Goal: Task Accomplishment & Management: Use online tool/utility

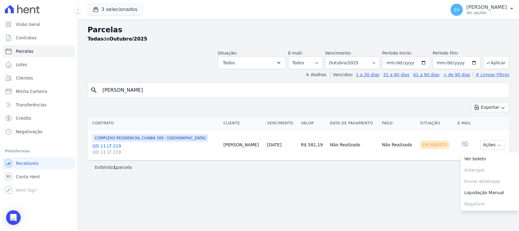
select select
click at [63, 79] on div "Visão Geral Contratos Parcelas Lotes Clientes Minha Carteira Transferências Cré…" at bounding box center [259, 115] width 519 height 231
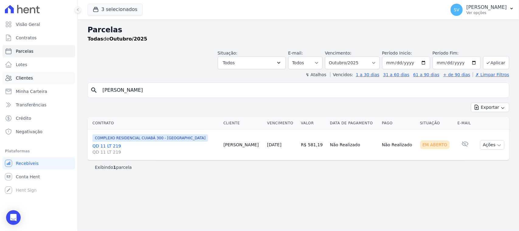
type input "ELIZANGELA ALVES FERREIRA COUTINHO"
select select
click at [481, 146] on button "Ações" at bounding box center [492, 144] width 24 height 9
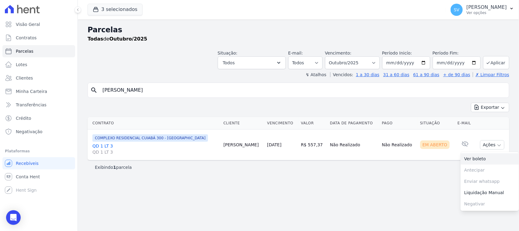
click at [475, 158] on link "Ver boleto" at bounding box center [490, 158] width 58 height 11
drag, startPoint x: 317, startPoint y: 145, endPoint x: 295, endPoint y: 143, distance: 21.9
click at [295, 143] on tr "COMPLEXO RESIDENCIAL CUIABÁ 300 - JOÃO DE BARRO QD 1 LT 3 QD 1 LT 3 Elizangela …" at bounding box center [299, 144] width 422 height 31
copy tr "R$ 557,37"
click at [279, 171] on div "Exibindo 1 parcela" at bounding box center [299, 167] width 422 height 14
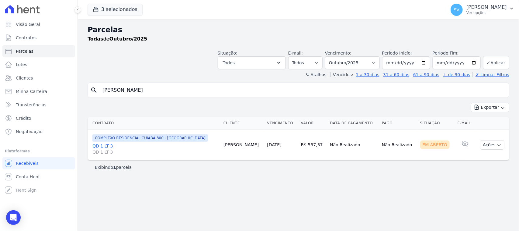
drag, startPoint x: 300, startPoint y: 142, endPoint x: 346, endPoint y: 145, distance: 46.0
click at [346, 145] on tr "COMPLEXO RESIDENCIAL CUIABÁ 300 - JOÃO DE BARRO QD 1 LT 3 QD 1 LT 3 Elizangela …" at bounding box center [299, 144] width 422 height 31
click at [184, 71] on header "Parcelas Todas de Outubro/2025 Situação: Agendado Em Aberto Pago Processando Ca…" at bounding box center [299, 50] width 422 height 53
drag, startPoint x: 265, startPoint y: 90, endPoint x: 102, endPoint y: 76, distance: 162.7
click at [102, 76] on div "Parcelas Todas de Outubro/2025 Situação: Agendado Em Aberto Pago Processando Ca…" at bounding box center [298, 124] width 441 height 211
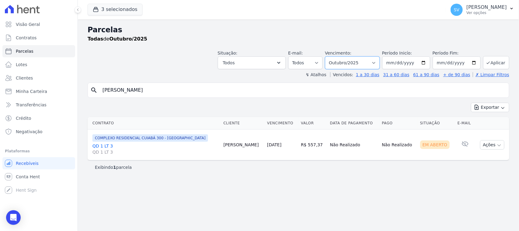
click at [349, 64] on select "Filtrar por período ──────── Todos os meses Outubro/2022 Novembro/2022 Dezembro…" at bounding box center [352, 62] width 55 height 13
select select "09/2025"
click at [333, 56] on select "Filtrar por período ──────── Todos os meses Outubro/2022 Novembro/2022 Dezembro…" at bounding box center [352, 62] width 55 height 13
select select
click at [253, 84] on input "ELIZANGELA ALVES FERREIRA COUTINHO" at bounding box center [303, 90] width 408 height 12
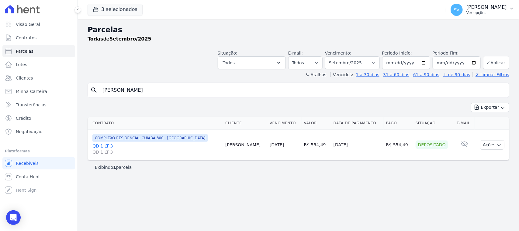
click at [467, 12] on p "Ver opções" at bounding box center [487, 12] width 40 height 5
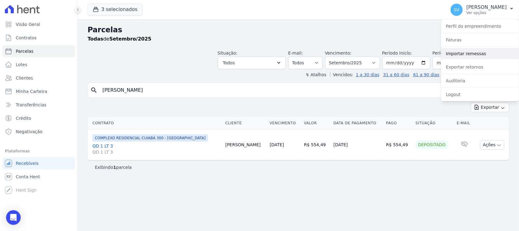
click at [477, 56] on link "Importar remessas" at bounding box center [480, 53] width 78 height 11
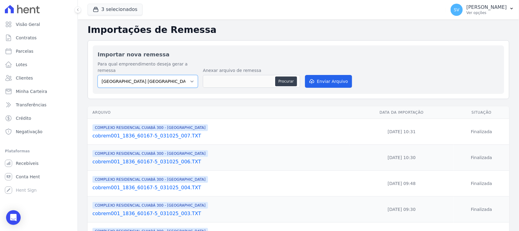
drag, startPoint x: 174, startPoint y: 73, endPoint x: 177, endPoint y: 81, distance: 8.3
click at [174, 75] on select "BAHAMAS EAST VILLAGE COMPLEXO RESIDENCIAL CUIABÁ 300 - JOÃO DE BARRO IBIZA RESI…" at bounding box center [148, 81] width 100 height 13
select select "a999329b-d322-46c5-b2df-9163b092fb9b"
click at [98, 75] on select "BAHAMAS EAST VILLAGE COMPLEXO RESIDENCIAL CUIABÁ 300 - JOÃO DE BARRO IBIZA RESI…" at bounding box center [148, 81] width 100 height 13
click at [291, 76] on button "Procurar" at bounding box center [286, 81] width 22 height 10
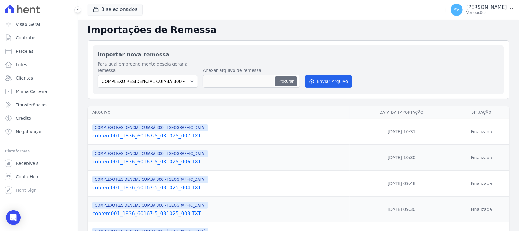
type input "cobrem001_1836_60167-5_031025_009.TXT"
click at [333, 75] on button "Enviar Arquivo" at bounding box center [328, 81] width 47 height 13
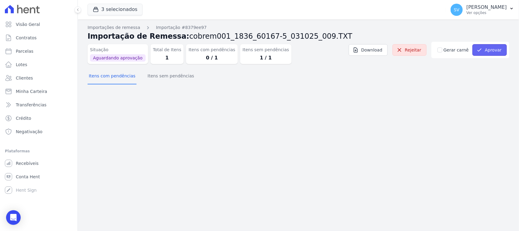
click at [491, 48] on button "Aprovar" at bounding box center [490, 50] width 34 height 12
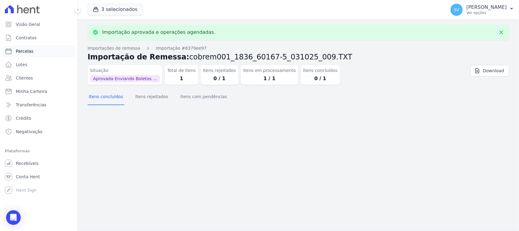
click at [40, 48] on link "Parcelas" at bounding box center [38, 51] width 73 height 12
select select
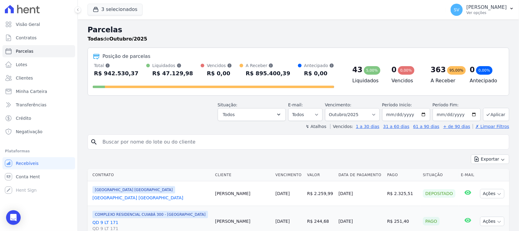
click at [137, 144] on input "search" at bounding box center [303, 142] width 408 height 12
paste input "Liédson Do [PERSON_NAME]"
type input "Liédson Do [PERSON_NAME]"
select select
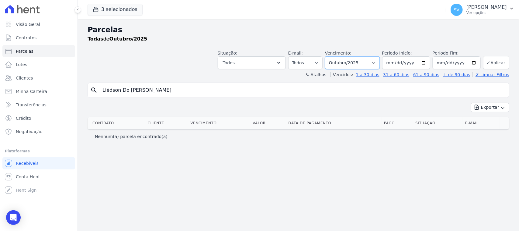
click at [366, 63] on select "[GEOGRAPHIC_DATA] por período ──────── Todos os meses Outubro/2022 Novembro/202…" at bounding box center [352, 62] width 55 height 13
select select "09/2025"
click at [333, 56] on select "[GEOGRAPHIC_DATA] por período ──────── Todos os meses Outubro/2022 Novembro/202…" at bounding box center [352, 62] width 55 height 13
select select
click at [238, 89] on input "Liédson Do [PERSON_NAME]" at bounding box center [303, 90] width 408 height 12
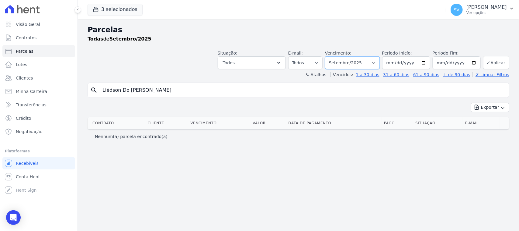
click at [338, 64] on select "[GEOGRAPHIC_DATA] por período ──────── Todos os meses Outubro/2022 Novembro/202…" at bounding box center [352, 62] width 55 height 13
select select "10/2025"
click at [333, 56] on select "[GEOGRAPHIC_DATA] por período ──────── Todos os meses Outubro/2022 Novembro/202…" at bounding box center [352, 62] width 55 height 13
select select
click at [168, 91] on input "Liédson Do Carmo Silva" at bounding box center [303, 90] width 408 height 12
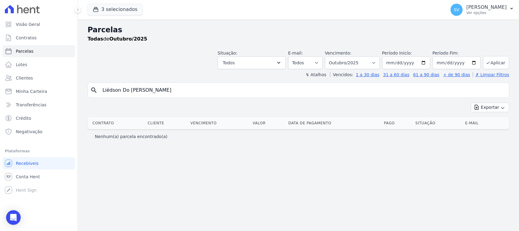
select select
drag, startPoint x: 206, startPoint y: 86, endPoint x: 88, endPoint y: 87, distance: 118.0
drag, startPoint x: 163, startPoint y: 93, endPoint x: 96, endPoint y: 92, distance: 66.9
click at [96, 92] on div "search Liédson Do Carmo Silva" at bounding box center [299, 89] width 422 height 15
type input "LIEDSON DO CARMO SILVA"
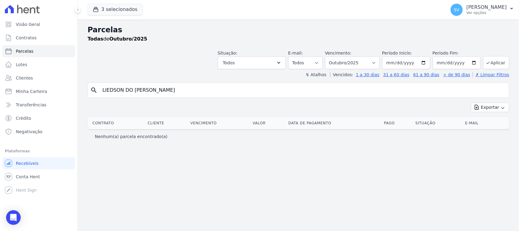
select select
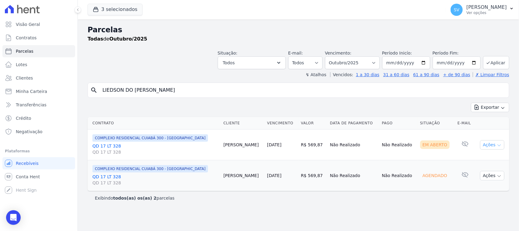
click at [497, 145] on icon "button" at bounding box center [499, 145] width 5 height 5
click at [469, 159] on link "Ver boleto" at bounding box center [490, 158] width 58 height 11
click at [281, 95] on input "LIEDSON DO CARMO SILVA" at bounding box center [303, 90] width 408 height 12
drag, startPoint x: 281, startPoint y: 95, endPoint x: 102, endPoint y: 90, distance: 178.6
click at [102, 91] on input "LIEDSON DO CARMO SILVA" at bounding box center [303, 90] width 408 height 12
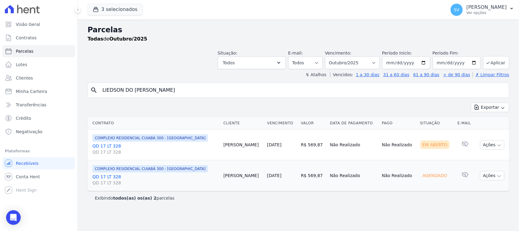
paste input "Juliane Trindade Duarte"
type input "Juliane Trindade Duarte"
select select
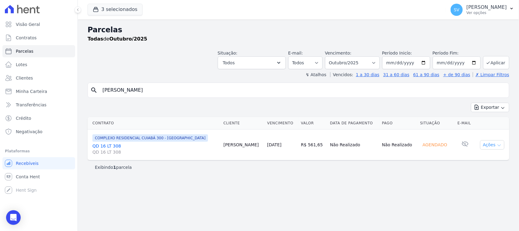
click at [485, 146] on button "Ações" at bounding box center [492, 144] width 24 height 9
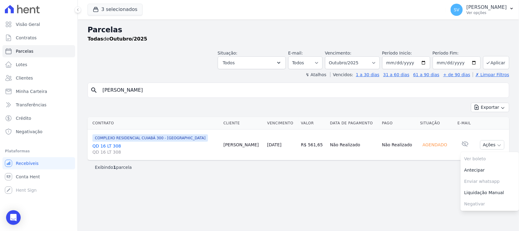
click at [413, 169] on div "Exibindo 1 parcela" at bounding box center [298, 167] width 407 height 6
drag, startPoint x: 358, startPoint y: 61, endPoint x: 359, endPoint y: 66, distance: 5.4
click at [358, 61] on select "Filtrar por período ──────── Todos os meses Outubro/2022 Novembro/2022 Dezembro…" at bounding box center [352, 62] width 55 height 13
select select "09/2025"
click at [333, 56] on select "Filtrar por período ──────── Todos os meses Outubro/2022 Novembro/2022 Dezembro…" at bounding box center [352, 62] width 55 height 13
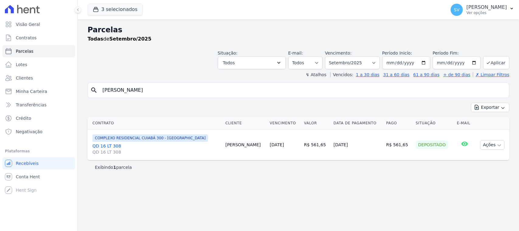
select select
click at [467, 14] on p "Ver opções" at bounding box center [487, 12] width 40 height 5
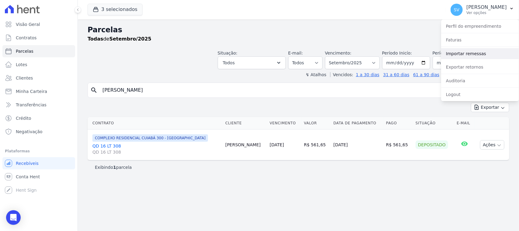
click at [464, 54] on link "Importar remessas" at bounding box center [480, 53] width 78 height 11
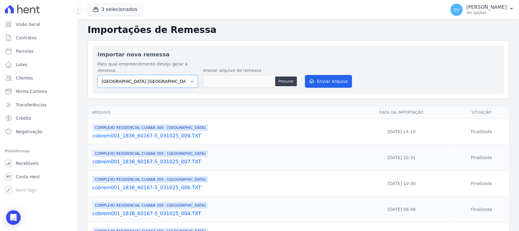
click at [166, 77] on select "[GEOGRAPHIC_DATA] COMPLEXO RESIDENCIAL [GEOGRAPHIC_DATA] 300 - [PERSON_NAME][GE…" at bounding box center [148, 81] width 100 height 13
select select "a999329b-d322-46c5-b2df-9163b092fb9b"
click at [98, 75] on select "[GEOGRAPHIC_DATA] COMPLEXO RESIDENCIAL [GEOGRAPHIC_DATA] 300 - [PERSON_NAME][GE…" at bounding box center [148, 81] width 100 height 13
click at [283, 68] on div "Anexar arquivo de remessa Procurar" at bounding box center [251, 78] width 97 height 22
click at [284, 76] on button "Procurar" at bounding box center [286, 81] width 22 height 10
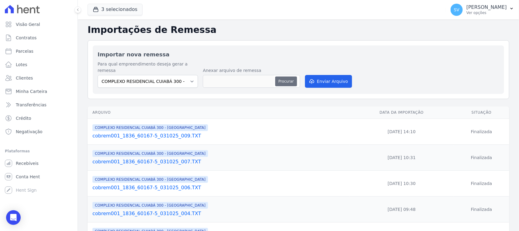
type input "cobrem001_1836_60167-5_031025_010.TXT"
click at [324, 75] on button "Enviar Arquivo" at bounding box center [328, 81] width 47 height 13
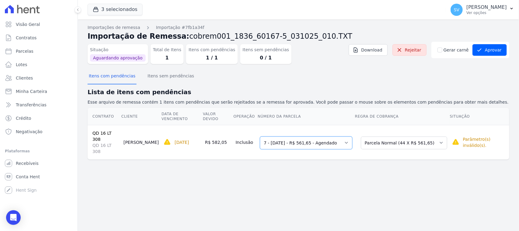
click at [288, 136] on select "Selecione uma 7 - 28/10/2025 - R$ 561,65 - Agendado 8 - 28/11/2025 - R$ 561,65 …" at bounding box center [306, 142] width 92 height 13
click at [260, 136] on select "Selecione uma 7 - 28/10/2025 - R$ 561,65 - Agendado 8 - 28/11/2025 - R$ 561,65 …" at bounding box center [306, 142] width 92 height 13
click at [418, 136] on select "Selecione uma Nova Parcela Avulsa Parcela Avulsa Existente Parcela Normal (44 X…" at bounding box center [404, 142] width 86 height 13
click at [333, 178] on div "Importações de remessa Importação #7fb1a34f Importação de Remessa: cobrem001_18…" at bounding box center [298, 124] width 441 height 211
click at [411, 52] on link "Rejeitar" at bounding box center [410, 50] width 34 height 12
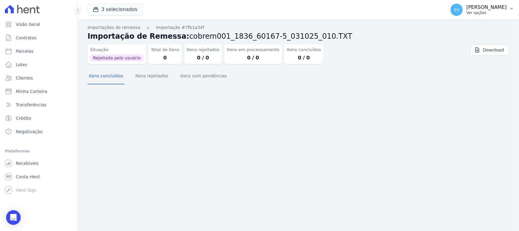
click at [467, 9] on p "[PERSON_NAME] [PERSON_NAME]" at bounding box center [487, 7] width 40 height 6
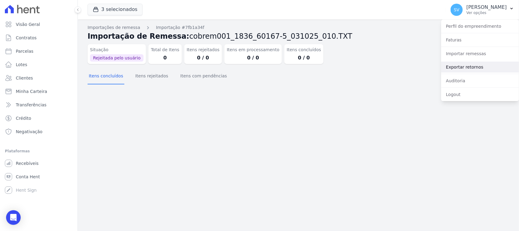
click at [464, 65] on link "Exportar retornos" at bounding box center [480, 66] width 78 height 11
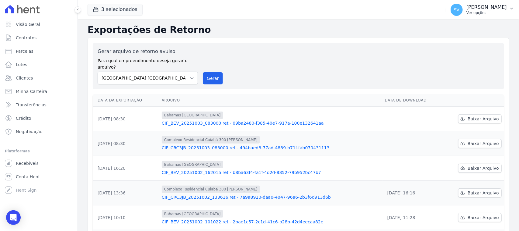
click at [467, 14] on p "Ver opções" at bounding box center [487, 12] width 40 height 5
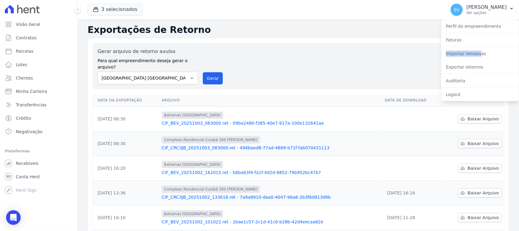
click at [476, 46] on div "Perfil do empreendimento Faturas Importar remessas Exportar retornos Auditoria …" at bounding box center [480, 60] width 78 height 82
click at [473, 53] on link "Importar remessas" at bounding box center [480, 53] width 78 height 11
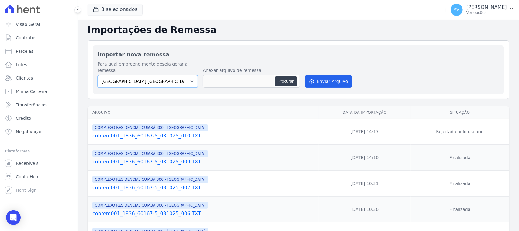
drag, startPoint x: 154, startPoint y: 71, endPoint x: 166, endPoint y: 81, distance: 16.2
click at [154, 75] on select "[GEOGRAPHIC_DATA] COMPLEXO RESIDENCIAL [GEOGRAPHIC_DATA] 300 - [PERSON_NAME][GE…" at bounding box center [148, 81] width 100 height 13
select select "a999329b-d322-46c5-b2df-9163b092fb9b"
click at [98, 75] on select "[GEOGRAPHIC_DATA] COMPLEXO RESIDENCIAL [GEOGRAPHIC_DATA] 300 - [PERSON_NAME][GE…" at bounding box center [148, 81] width 100 height 13
click at [299, 72] on div "Para qual empreendimento deseja gerar a remessa BAHAMAS EAST VILLAGE COMPLEXO R…" at bounding box center [299, 75] width 402 height 28
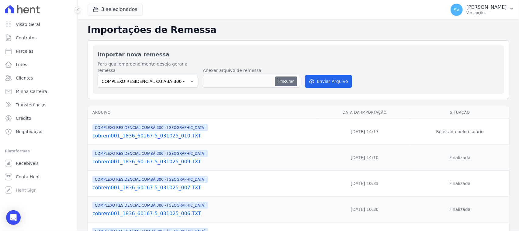
click at [295, 76] on button "Procurar" at bounding box center [286, 81] width 22 height 10
type input "cobrem001_1836_60167-5_031025_011.TXT"
click at [318, 75] on button "Enviar Arquivo" at bounding box center [328, 81] width 47 height 13
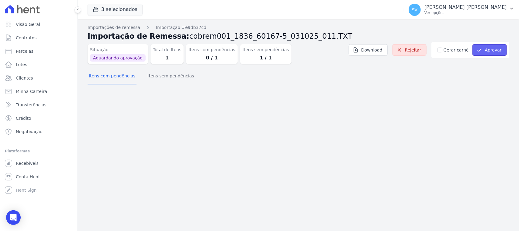
click at [481, 47] on icon "submit" at bounding box center [480, 50] width 6 height 6
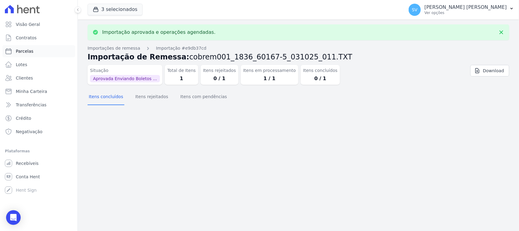
click at [24, 52] on span "Parcelas" at bounding box center [25, 51] width 18 height 6
select select
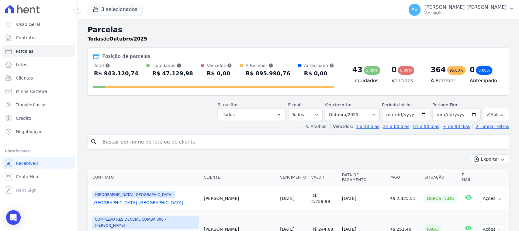
click at [216, 142] on input "search" at bounding box center [303, 142] width 408 height 12
paste input "R$218.983,40"
type input "R$218.983,40"
drag, startPoint x: 158, startPoint y: 135, endPoint x: 101, endPoint y: 142, distance: 57.9
click at [101, 142] on input "R$218.983,40" at bounding box center [303, 142] width 408 height 12
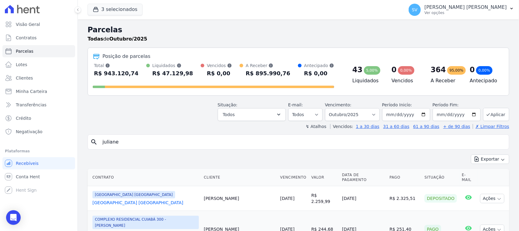
type input "JULIANE TRINDADE DUARTE"
select select
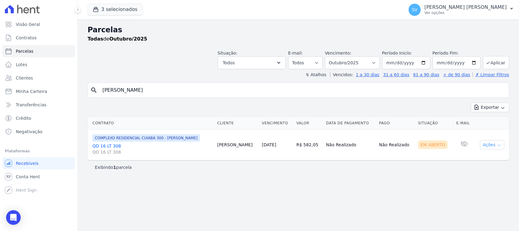
click at [493, 144] on button "Ações" at bounding box center [492, 144] width 24 height 9
click at [484, 161] on link "Ver boleto" at bounding box center [490, 158] width 58 height 11
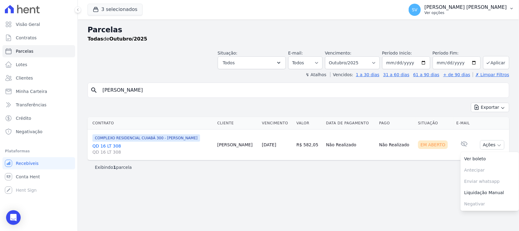
click at [448, 9] on p "[PERSON_NAME] [PERSON_NAME]" at bounding box center [466, 7] width 82 height 6
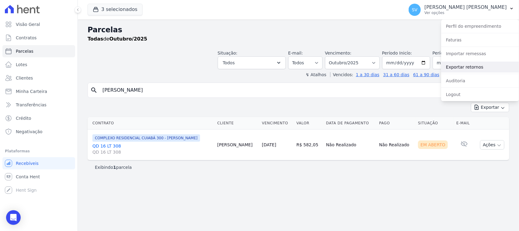
click at [468, 66] on link "Exportar retornos" at bounding box center [480, 66] width 78 height 11
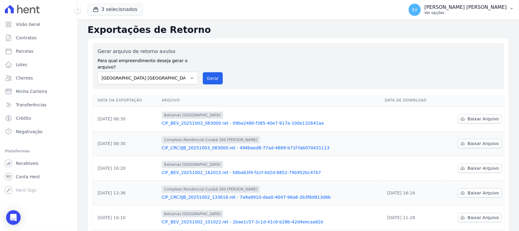
click at [445, 8] on p "[PERSON_NAME]" at bounding box center [466, 7] width 82 height 6
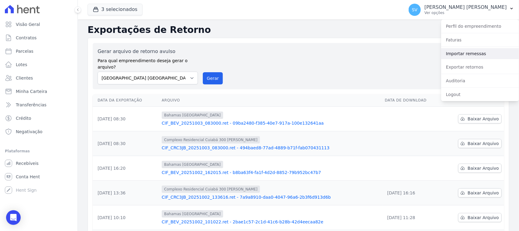
click at [471, 52] on link "Importar remessas" at bounding box center [480, 53] width 78 height 11
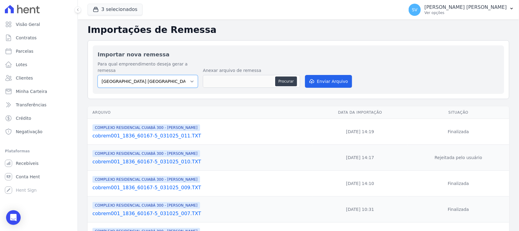
click at [174, 79] on select "[GEOGRAPHIC_DATA] COMPLEXO RESIDENCIAL [GEOGRAPHIC_DATA] 300 - [PERSON_NAME][GE…" at bounding box center [148, 81] width 100 height 13
select select "a999329b-d322-46c5-b2df-9163b092fb9b"
click at [98, 75] on select "[GEOGRAPHIC_DATA] COMPLEXO RESIDENCIAL [GEOGRAPHIC_DATA] 300 - [PERSON_NAME][GE…" at bounding box center [148, 81] width 100 height 13
click at [282, 76] on button "Procurar" at bounding box center [286, 81] width 22 height 10
type input "cobrem001_1836_60167-5_031025_012.TXT"
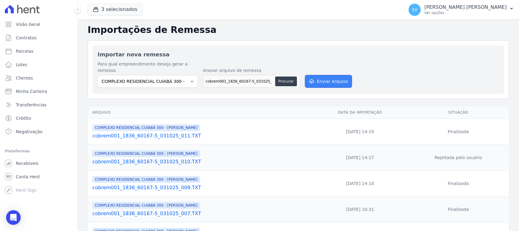
drag, startPoint x: 321, startPoint y: 71, endPoint x: 326, endPoint y: 76, distance: 6.7
click at [322, 75] on button "Enviar Arquivo" at bounding box center [328, 81] width 47 height 13
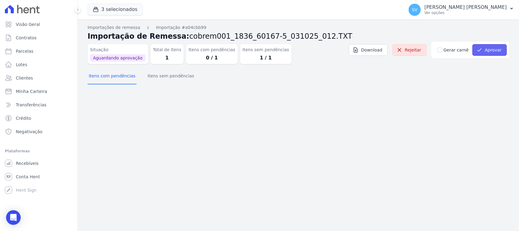
drag, startPoint x: 493, startPoint y: 50, endPoint x: 489, endPoint y: 54, distance: 5.2
click at [493, 50] on button "Aprovar" at bounding box center [490, 50] width 34 height 12
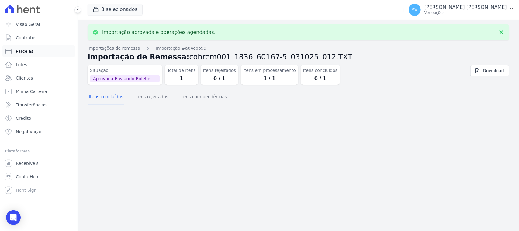
click at [45, 49] on link "Parcelas" at bounding box center [38, 51] width 73 height 12
select select
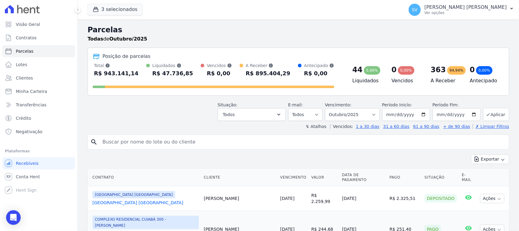
click at [153, 143] on input "search" at bounding box center [303, 142] width 408 height 12
paste input "Diego [PERSON_NAME] [PERSON_NAME]"
type input "Diego [PERSON_NAME] [PERSON_NAME]"
drag, startPoint x: 176, startPoint y: 144, endPoint x: 102, endPoint y: 150, distance: 74.1
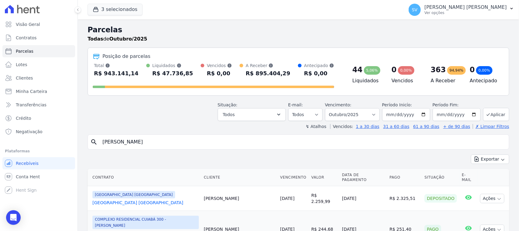
type input "[PERSON_NAME] [PERSON_NAME] dos [PERSON_NAME]"
select select
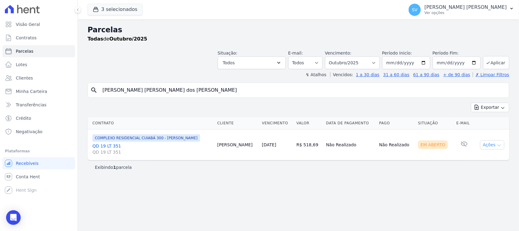
click at [490, 145] on button "Ações" at bounding box center [492, 144] width 24 height 9
click at [475, 157] on link "Ver boleto" at bounding box center [490, 158] width 58 height 11
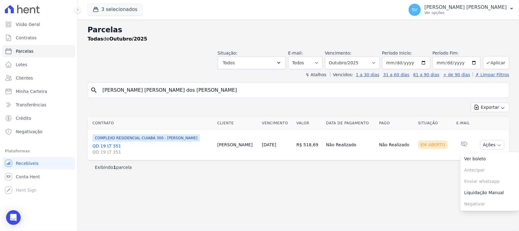
drag, startPoint x: 236, startPoint y: 90, endPoint x: 101, endPoint y: 82, distance: 135.6
click at [101, 82] on div "Parcelas Todas de Outubro/2025 Situação: Agendado Em Aberto Pago Processando Ca…" at bounding box center [298, 124] width 441 height 211
click at [445, 6] on p "[PERSON_NAME] [PERSON_NAME]" at bounding box center [466, 7] width 82 height 6
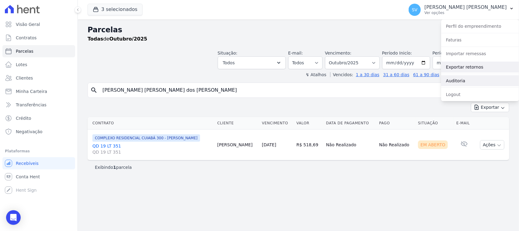
drag, startPoint x: 471, startPoint y: 66, endPoint x: 489, endPoint y: 84, distance: 25.6
click at [471, 66] on link "Exportar retornos" at bounding box center [480, 66] width 78 height 11
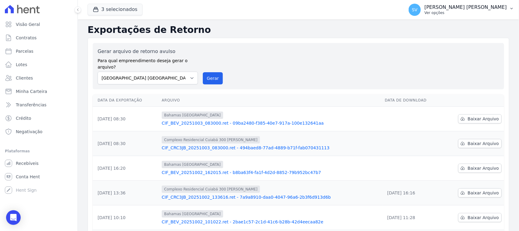
click at [470, 1] on div "SV SHIRLEY VANESSA SOUSA ALVES Ver opções Perfil do empreendimento Faturas Impo…" at bounding box center [461, 9] width 115 height 19
click at [469, 9] on p "[PERSON_NAME] [PERSON_NAME]" at bounding box center [466, 7] width 82 height 6
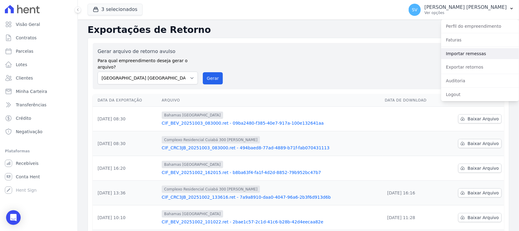
click at [481, 53] on link "Importar remessas" at bounding box center [480, 53] width 78 height 11
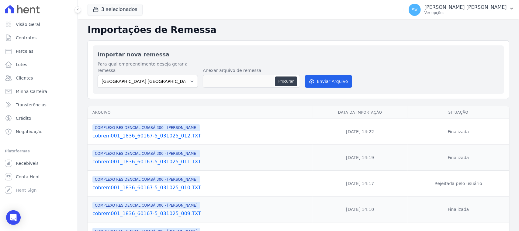
drag, startPoint x: 160, startPoint y: 62, endPoint x: 160, endPoint y: 66, distance: 4.0
click at [160, 63] on label "Para qual empreendimento deseja gerar a remessa" at bounding box center [148, 67] width 100 height 13
click at [165, 75] on select "BAHAMAS EAST VILLAGE COMPLEXO RESIDENCIAL CUIABÁ 300 - JOÃO DE BARRO IBIZA RESI…" at bounding box center [148, 81] width 100 height 13
select select "a999329b-d322-46c5-b2df-9163b092fb9b"
click at [98, 75] on select "BAHAMAS EAST VILLAGE COMPLEXO RESIDENCIAL CUIABÁ 300 - JOÃO DE BARRO IBIZA RESI…" at bounding box center [148, 81] width 100 height 13
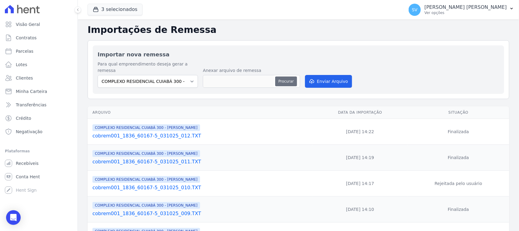
click at [284, 76] on button "Procurar" at bounding box center [286, 81] width 22 height 10
type input "cobrem001_1836_60167-5_031025_013.TXT"
click at [336, 75] on button "Enviar Arquivo" at bounding box center [328, 81] width 47 height 13
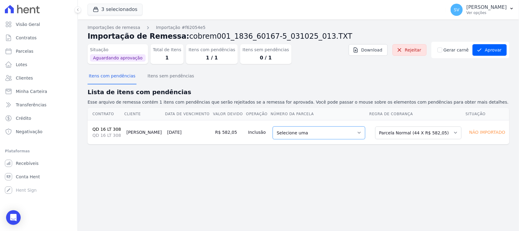
click at [312, 135] on select "Selecione uma 8 - [DATE] - R$ 582,05 - Agendado 9 - [DATE] - R$ 582,05 - Agenda…" at bounding box center [319, 132] width 92 height 13
click at [310, 154] on div "Importações de remessa Importação #f62054e5 Importação de Remessa: cobrem001_18…" at bounding box center [298, 124] width 441 height 211
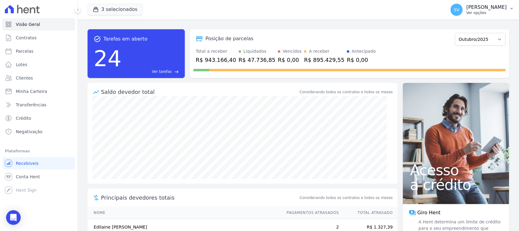
click at [487, 11] on p "Ver opções" at bounding box center [487, 12] width 40 height 5
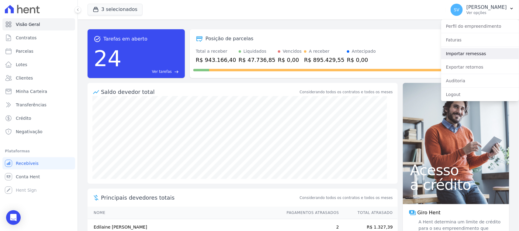
click at [483, 53] on link "Importar remessas" at bounding box center [480, 53] width 78 height 11
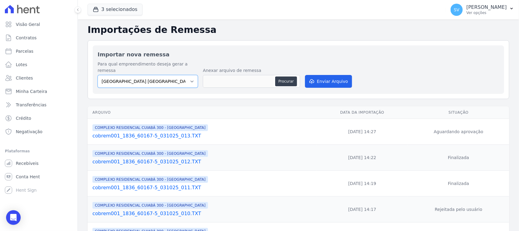
click at [161, 75] on select "[GEOGRAPHIC_DATA] COMPLEXO RESIDENCIAL [GEOGRAPHIC_DATA] 300 - [PERSON_NAME][GE…" at bounding box center [148, 81] width 100 height 13
select select "a999329b-d322-46c5-b2df-9163b092fb9b"
click at [98, 75] on select "[GEOGRAPHIC_DATA] COMPLEXO RESIDENCIAL [GEOGRAPHIC_DATA] 300 - [PERSON_NAME][GE…" at bounding box center [148, 81] width 100 height 13
click at [289, 76] on button "Procurar" at bounding box center [286, 81] width 22 height 10
type input "cobrem001_1836_60167-5_031025_014.TXT"
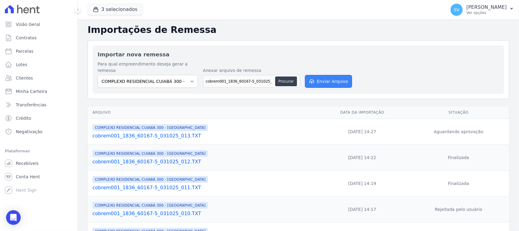
click at [341, 77] on button "Enviar Arquivo" at bounding box center [328, 81] width 47 height 13
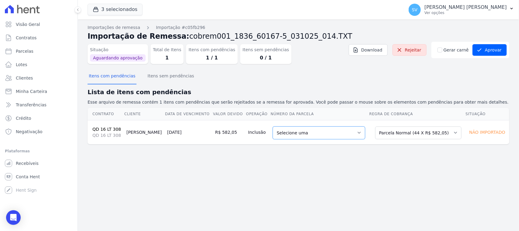
click at [302, 131] on select "Selecione uma 8 - [DATE] - R$ 582,05 - Agendado 9 - [DATE] - R$ 582,05 - Agenda…" at bounding box center [319, 132] width 92 height 13
drag, startPoint x: 321, startPoint y: 169, endPoint x: 433, endPoint y: 162, distance: 111.8
click at [321, 168] on div "Importações de remessa Importação #c05fb296 Importação de Remessa: cobrem001_18…" at bounding box center [298, 124] width 441 height 211
click at [440, 133] on select "Selecione uma Nova Parcela Avulsa Parcela Avulsa Existente Parcela Normal (44 X…" at bounding box center [418, 132] width 86 height 13
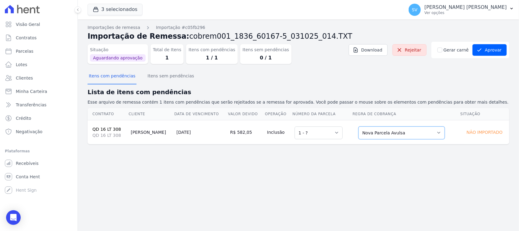
click at [398, 133] on select "Selecione uma Nova Parcela Avulsa Parcela Avulsa Existente Parcela Normal (44 X…" at bounding box center [402, 132] width 86 height 13
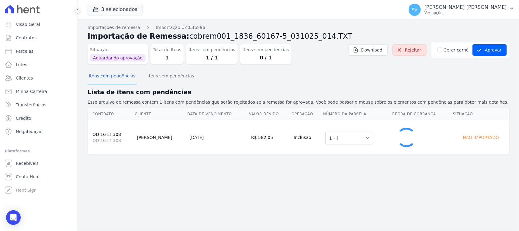
select select "0"
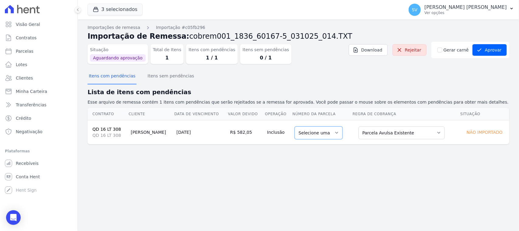
click at [323, 131] on select "Selecione uma" at bounding box center [319, 132] width 48 height 13
click at [378, 125] on td "Selecione uma Nova Parcela Avulsa Parcela Avulsa Existente Parcela Normal (44 X…" at bounding box center [406, 132] width 108 height 24
click at [381, 136] on select "Selecione uma Nova Parcela Avulsa Parcela Avulsa Existente Parcela Normal (44 X…" at bounding box center [402, 132] width 86 height 13
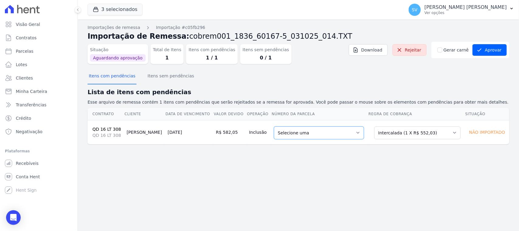
click at [329, 128] on select "Selecione uma 1 - [DATE] - R$ 552,03 - Agendado" at bounding box center [319, 132] width 90 height 13
click at [391, 137] on select "Selecione uma Nova Parcela Avulsa Parcela Avulsa Existente Parcela Normal (44 X…" at bounding box center [417, 132] width 86 height 13
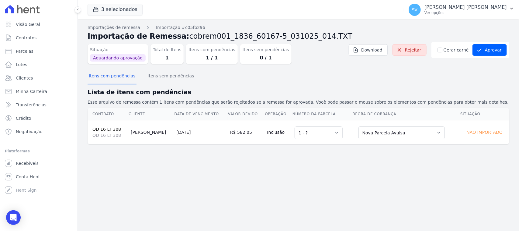
drag, startPoint x: 363, startPoint y: 163, endPoint x: 387, endPoint y: 150, distance: 26.7
click at [364, 163] on div "Importações de remessa Importação #c05fb296 Importação de Remessa: cobrem001_18…" at bounding box center [298, 124] width 441 height 211
click at [174, 78] on button "Itens sem pendências" at bounding box center [170, 76] width 49 height 16
click at [103, 77] on button "Itens com pendências" at bounding box center [112, 76] width 49 height 16
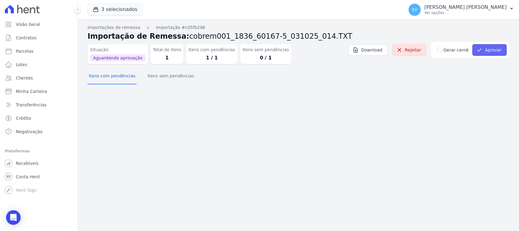
click at [497, 54] on button "Aprovar" at bounding box center [490, 50] width 34 height 12
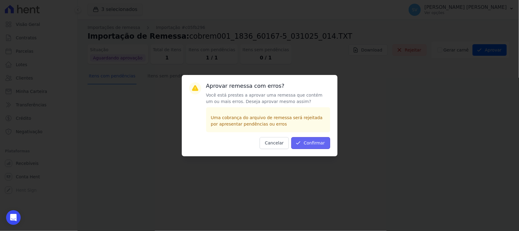
click at [311, 145] on button "Confirmar" at bounding box center [310, 143] width 39 height 12
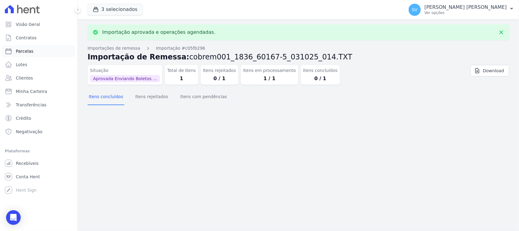
click at [44, 49] on link "Parcelas" at bounding box center [38, 51] width 73 height 12
select select
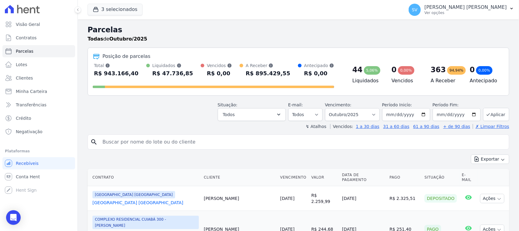
click at [197, 140] on input "search" at bounding box center [303, 142] width 408 height 12
type input "JULIANE TRINDADE DUARTE"
select select
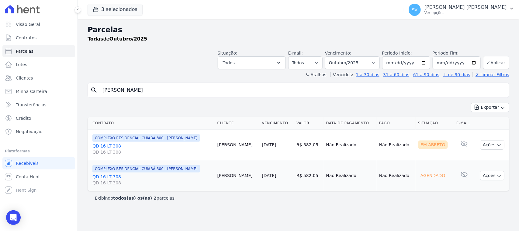
click at [109, 147] on link "QD 16 LT 308 QD 16 LT 308" at bounding box center [152, 149] width 120 height 12
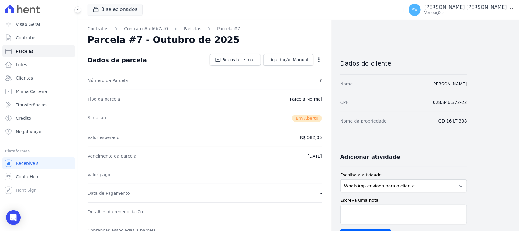
click at [317, 62] on icon "button" at bounding box center [319, 60] width 6 height 6
click at [301, 79] on link "Cancelar Cobrança" at bounding box center [293, 78] width 54 height 11
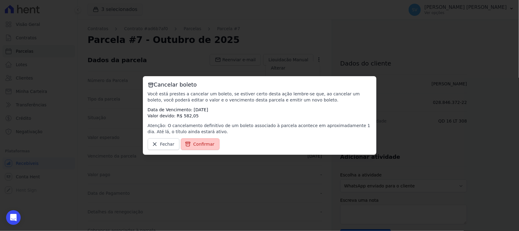
click at [202, 146] on span "Confirmar" at bounding box center [203, 144] width 21 height 6
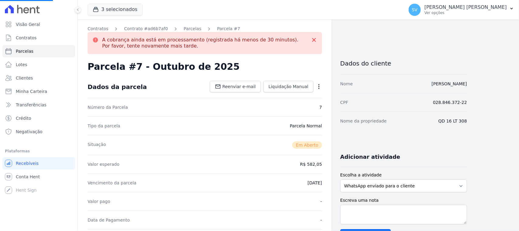
select select
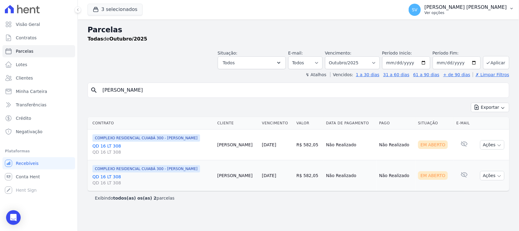
drag, startPoint x: 440, startPoint y: 15, endPoint x: 443, endPoint y: 42, distance: 26.7
click at [440, 15] on div "SV SHIRLEY VANESSA SOUSA ALVES Ver opções" at bounding box center [458, 10] width 98 height 12
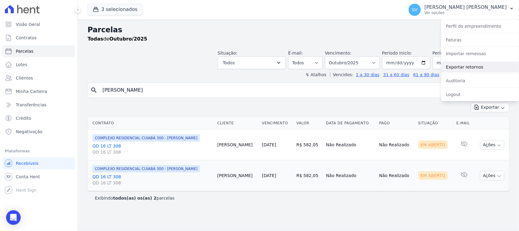
click at [464, 67] on link "Exportar retornos" at bounding box center [480, 66] width 78 height 11
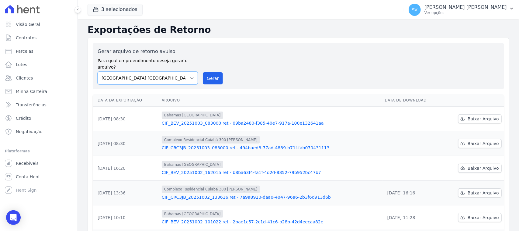
click at [157, 72] on select "BAHAMAS EAST VILLAGE COMPLEXO RESIDENCIAL CUIABÁ 300 - JOÃO DE BARRO IBIZA RESI…" at bounding box center [148, 77] width 100 height 13
click at [304, 49] on div "Gerar arquivo de retorno avulso Para qual empreendimento deseja gerar o arquivo…" at bounding box center [299, 66] width 402 height 36
click at [180, 71] on select "BAHAMAS EAST VILLAGE COMPLEXO RESIDENCIAL CUIABÁ 300 - JOÃO DE BARRO IBIZA RESI…" at bounding box center [148, 77] width 100 height 13
click at [98, 71] on select "BAHAMAS EAST VILLAGE COMPLEXO RESIDENCIAL CUIABÁ 300 - JOÃO DE BARRO IBIZA RESI…" at bounding box center [148, 77] width 100 height 13
click at [207, 75] on button "Gerar" at bounding box center [213, 78] width 20 height 12
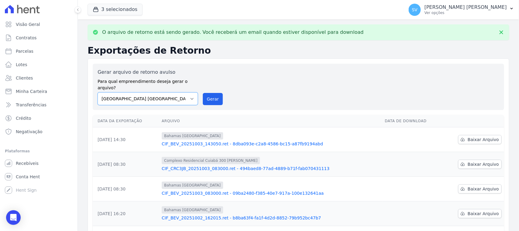
click at [180, 95] on select "BAHAMAS EAST VILLAGE COMPLEXO RESIDENCIAL CUIABÁ 300 - JOÃO DE BARRO IBIZA RESI…" at bounding box center [148, 98] width 100 height 13
select select "a999329b-d322-46c5-b2df-9163b092fb9b"
click at [98, 92] on select "BAHAMAS EAST VILLAGE COMPLEXO RESIDENCIAL CUIABÁ 300 - JOÃO DE BARRO IBIZA RESI…" at bounding box center [148, 98] width 100 height 13
drag, startPoint x: 206, startPoint y: 96, endPoint x: 283, endPoint y: 60, distance: 85.3
click at [206, 96] on button "Gerar" at bounding box center [213, 99] width 20 height 12
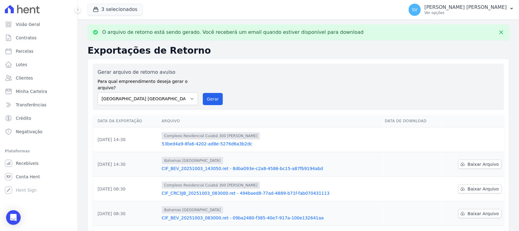
click at [286, 78] on div "Gerar arquivo de retorno avulso Para qual empreendimento deseja gerar o arquivo…" at bounding box center [299, 86] width 402 height 36
click at [167, 92] on select "BAHAMAS EAST VILLAGE COMPLEXO RESIDENCIAL CUIABÁ 300 - JOÃO DE BARRO IBIZA RESI…" at bounding box center [148, 98] width 100 height 13
select select "73a372cd-5640-41c8-aaea-11bd74619c10"
click at [98, 92] on select "BAHAMAS EAST VILLAGE COMPLEXO RESIDENCIAL CUIABÁ 300 - JOÃO DE BARRO IBIZA RESI…" at bounding box center [148, 98] width 100 height 13
drag, startPoint x: 206, startPoint y: 91, endPoint x: 281, endPoint y: 55, distance: 83.9
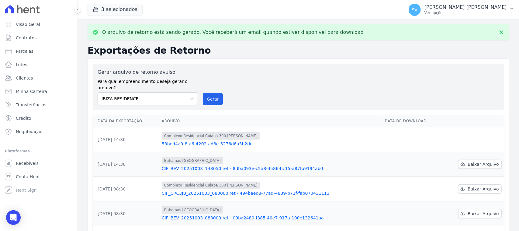
click at [206, 93] on button "Gerar" at bounding box center [213, 99] width 20 height 12
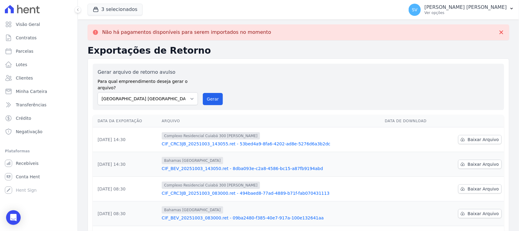
scroll to position [38, 0]
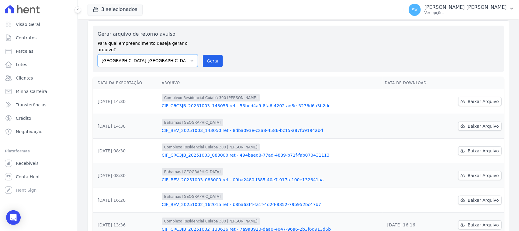
drag, startPoint x: 184, startPoint y: 52, endPoint x: 186, endPoint y: 59, distance: 7.0
click at [184, 54] on select "BAHAMAS EAST VILLAGE COMPLEXO RESIDENCIAL CUIABÁ 300 - JOÃO DE BARRO IBIZA RESI…" at bounding box center [148, 60] width 100 height 13
select select "a999329b-d322-46c5-b2df-9163b092fb9b"
click at [98, 54] on select "BAHAMAS EAST VILLAGE COMPLEXO RESIDENCIAL CUIABÁ 300 - JOÃO DE BARRO IBIZA RESI…" at bounding box center [148, 60] width 100 height 13
drag, startPoint x: 214, startPoint y: 57, endPoint x: 286, endPoint y: 57, distance: 71.8
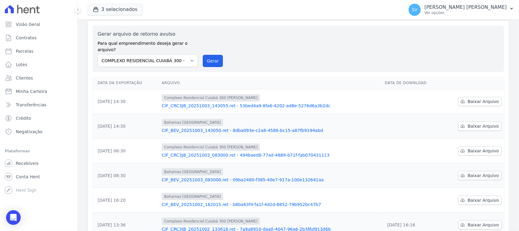
click at [214, 58] on button "Gerar" at bounding box center [213, 61] width 20 height 12
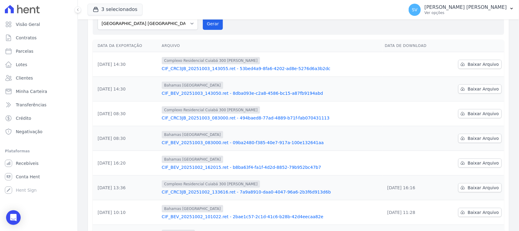
scroll to position [114, 0]
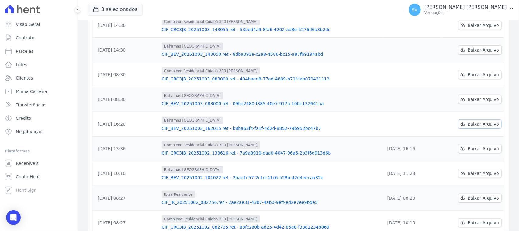
drag, startPoint x: 464, startPoint y: 116, endPoint x: 482, endPoint y: 127, distance: 21.5
click at [464, 119] on link "Baixar Arquivo" at bounding box center [479, 123] width 43 height 9
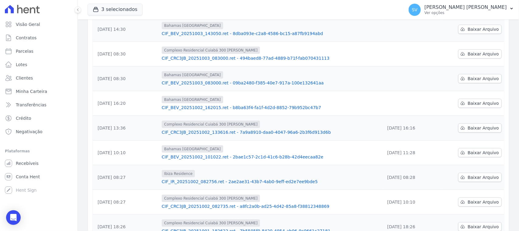
scroll to position [93, 0]
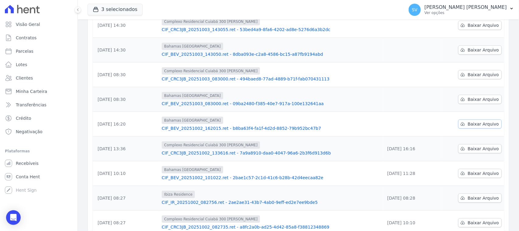
click at [475, 121] on span "Baixar Arquivo" at bounding box center [483, 124] width 31 height 6
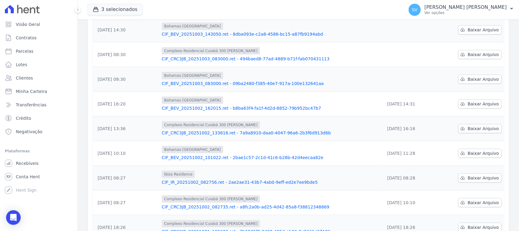
scroll to position [114, 0]
click at [476, 75] on span "Baixar Arquivo" at bounding box center [483, 78] width 31 height 6
click at [473, 75] on span "Baixar Arquivo" at bounding box center [483, 78] width 31 height 6
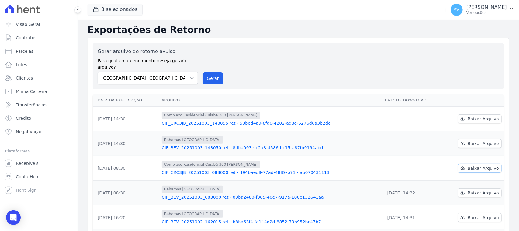
click at [478, 165] on span "Baixar Arquivo" at bounding box center [483, 168] width 31 height 6
click at [487, 70] on div "Gerar arquivo de retorno avulso Para qual empreendimento deseja gerar o arquivo…" at bounding box center [299, 66] width 402 height 36
click at [479, 140] on span "Baixar Arquivo" at bounding box center [483, 143] width 31 height 6
click at [464, 114] on link "Baixar Arquivo" at bounding box center [479, 118] width 43 height 9
click at [318, 25] on h2 "Exportações de Retorno" at bounding box center [299, 29] width 422 height 11
